Goal: Task Accomplishment & Management: Use online tool/utility

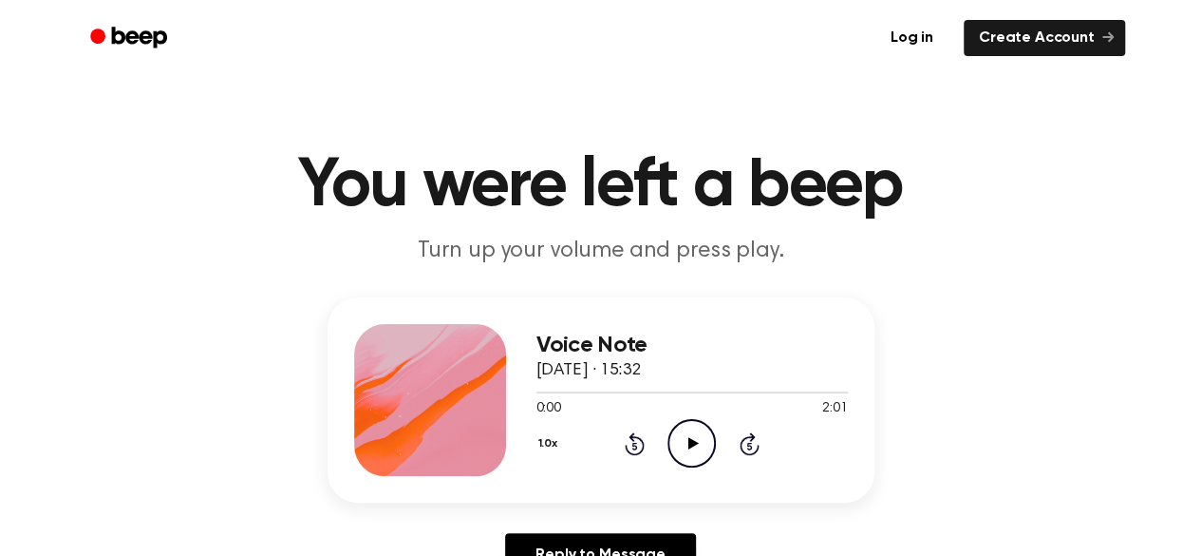
click at [686, 432] on icon "Play Audio" at bounding box center [692, 443] width 48 height 48
click at [633, 431] on icon "Rewind 5 seconds" at bounding box center [634, 443] width 21 height 25
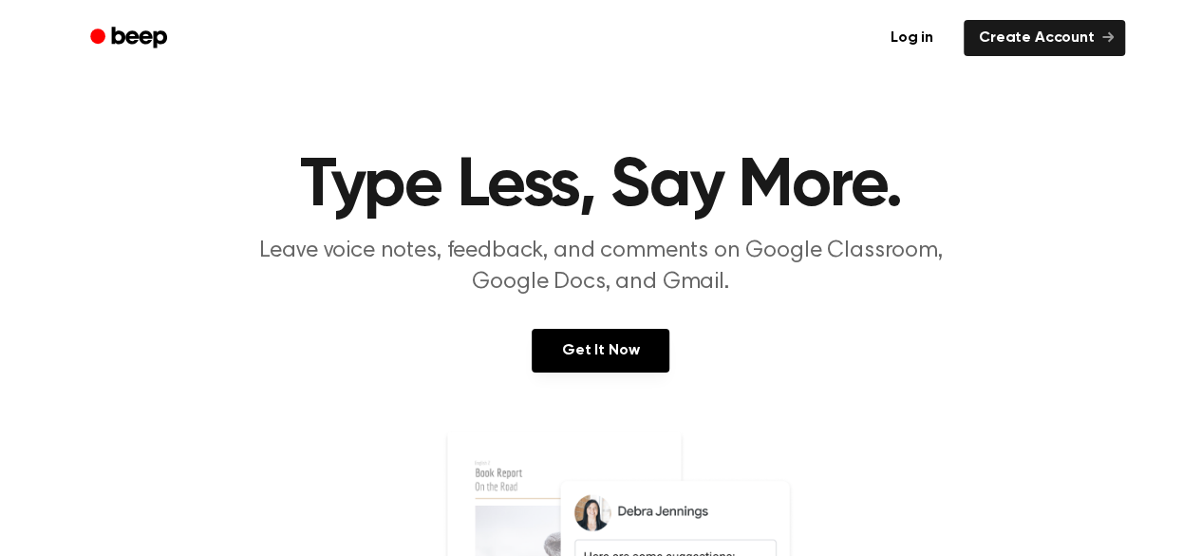
click at [915, 48] on link "Log in" at bounding box center [912, 38] width 81 height 44
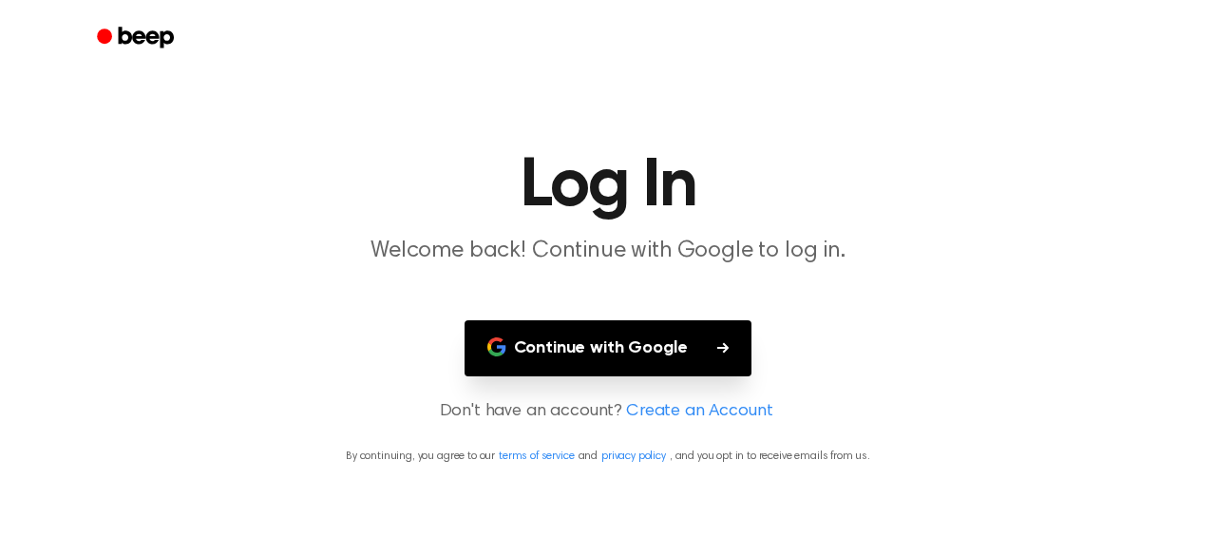
click at [692, 353] on button "Continue with Google" at bounding box center [608, 348] width 288 height 56
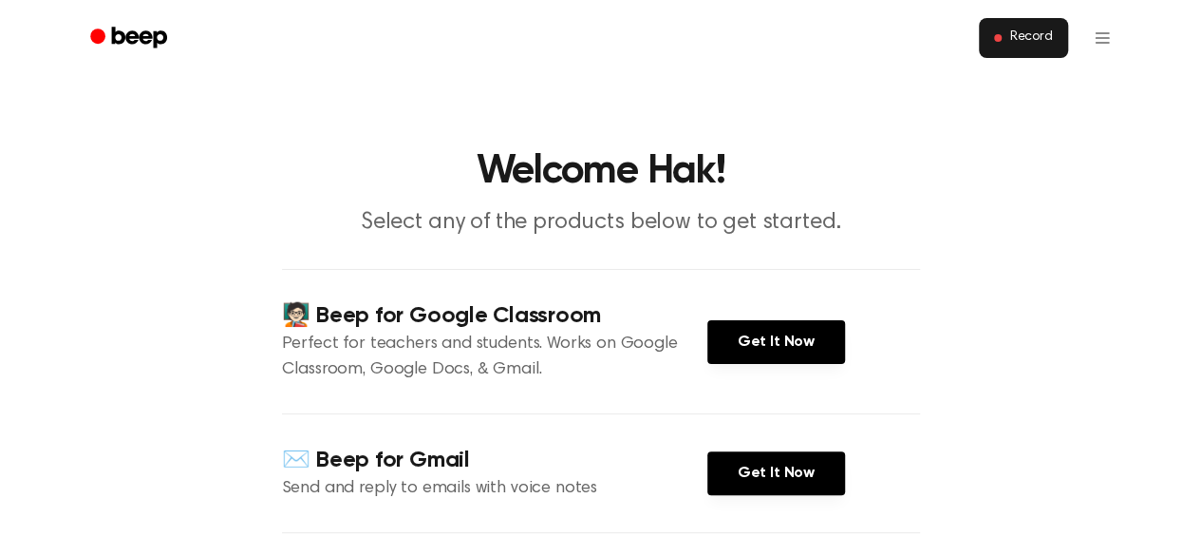
click at [1008, 32] on button "Record" at bounding box center [1023, 38] width 88 height 40
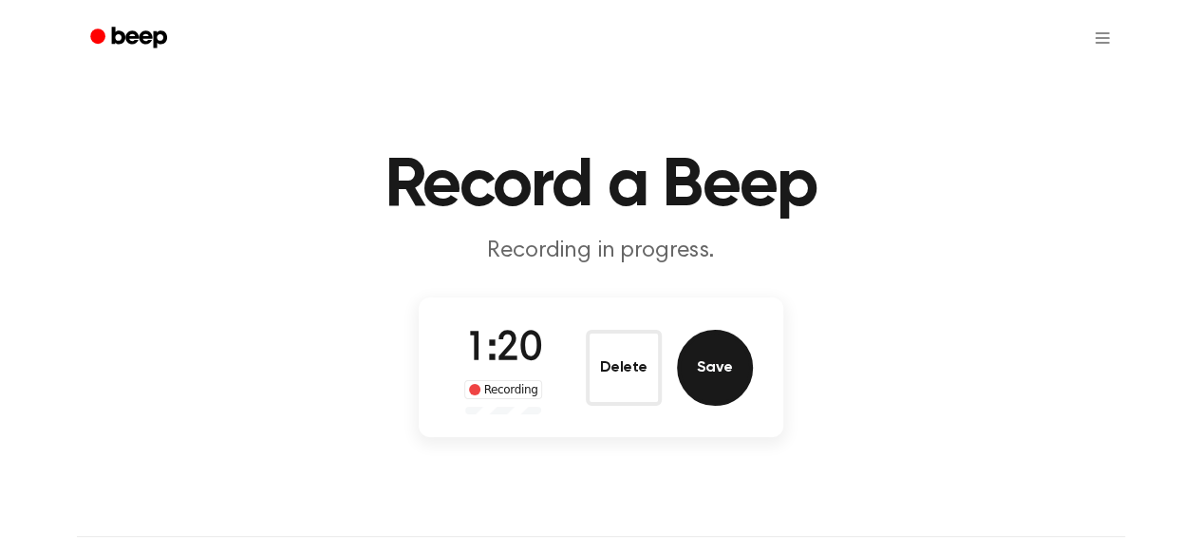
click at [728, 349] on button "Save" at bounding box center [715, 368] width 76 height 76
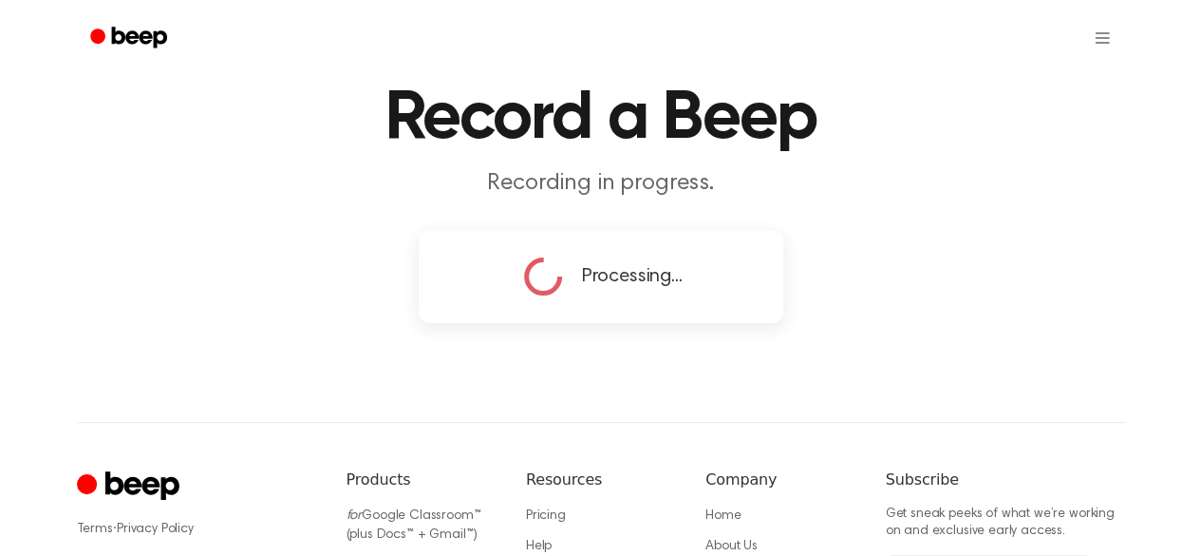
scroll to position [68, 0]
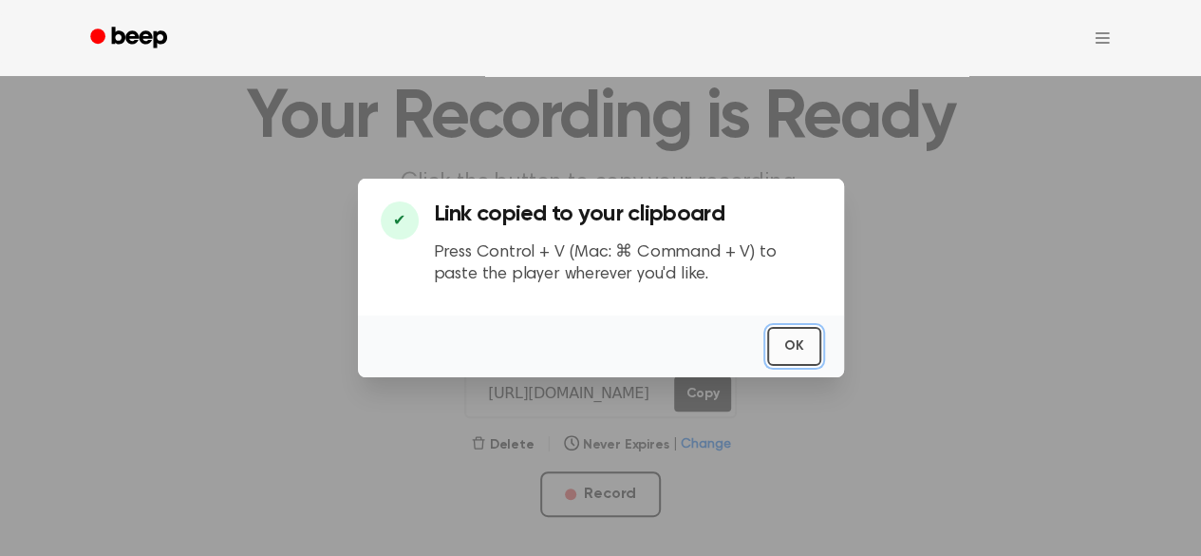
click at [811, 354] on button "OK" at bounding box center [794, 346] width 54 height 39
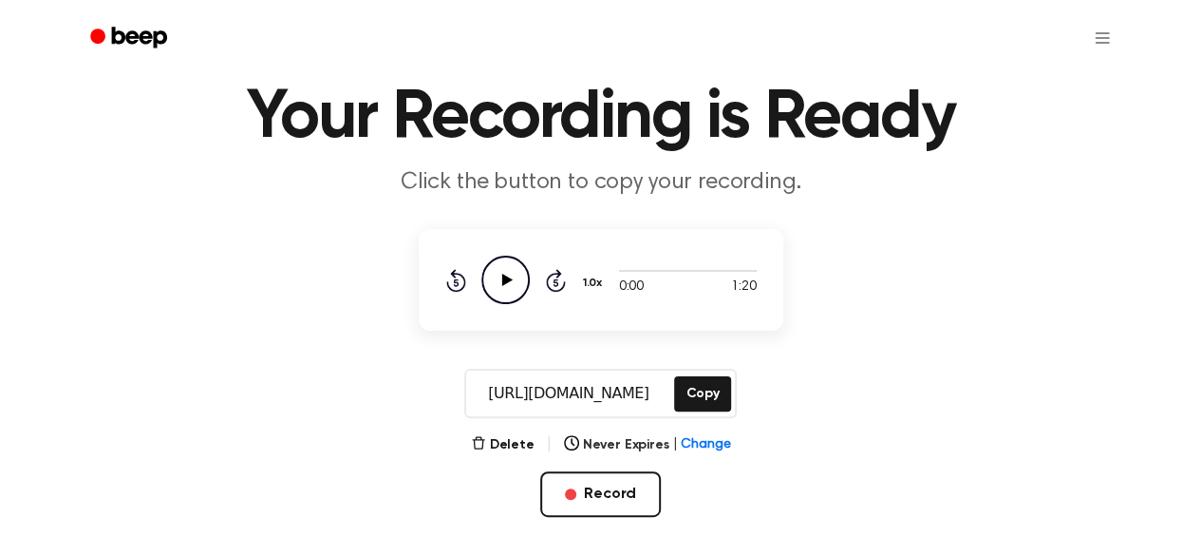
drag, startPoint x: 478, startPoint y: 392, endPoint x: 665, endPoint y: 401, distance: 187.3
click at [665, 401] on input "https://beep.audio/57babFe" at bounding box center [568, 393] width 204 height 46
